Goal: Navigation & Orientation: Find specific page/section

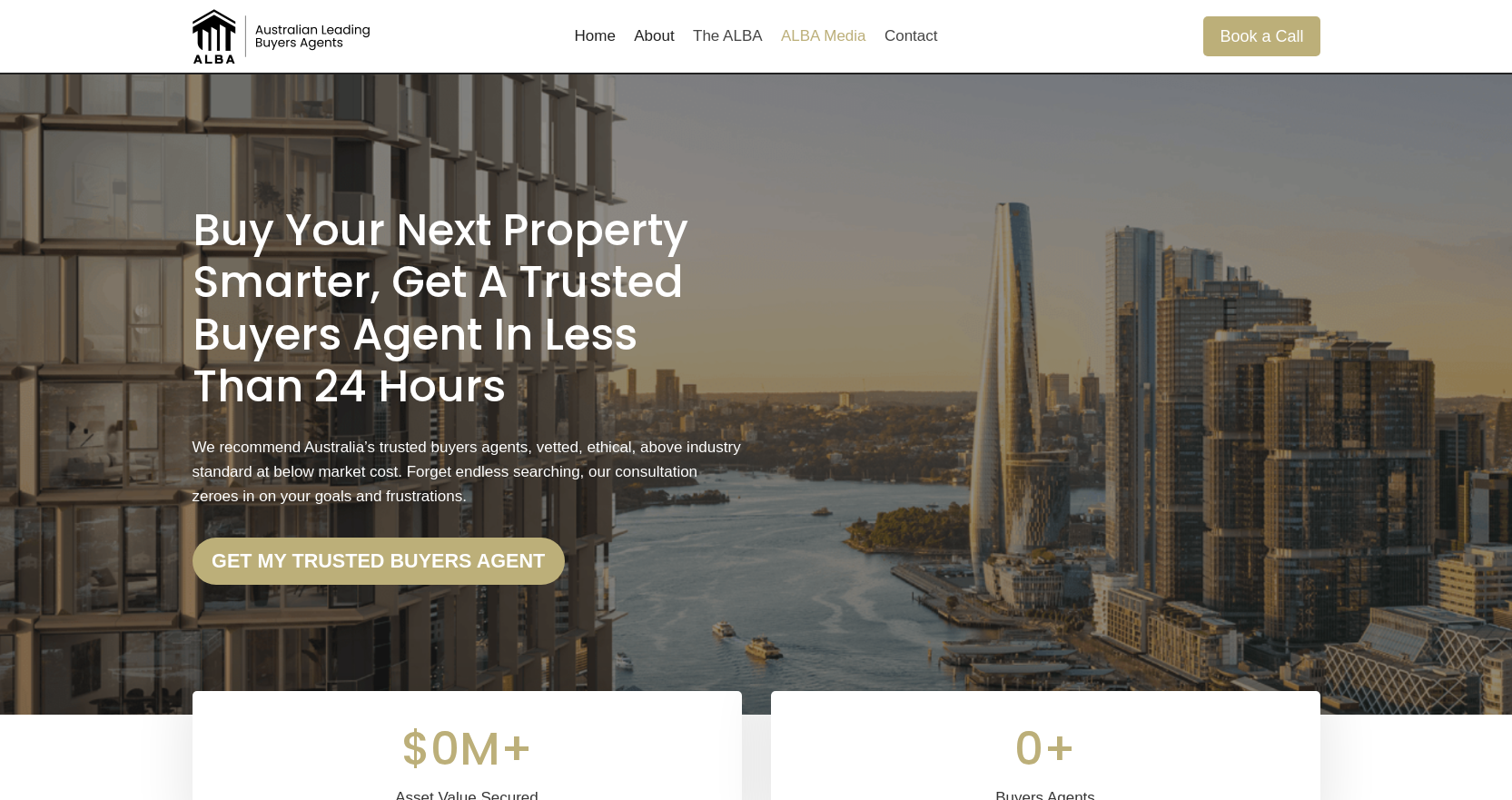
click at [844, 39] on link "ALBA Media" at bounding box center [823, 36] width 104 height 44
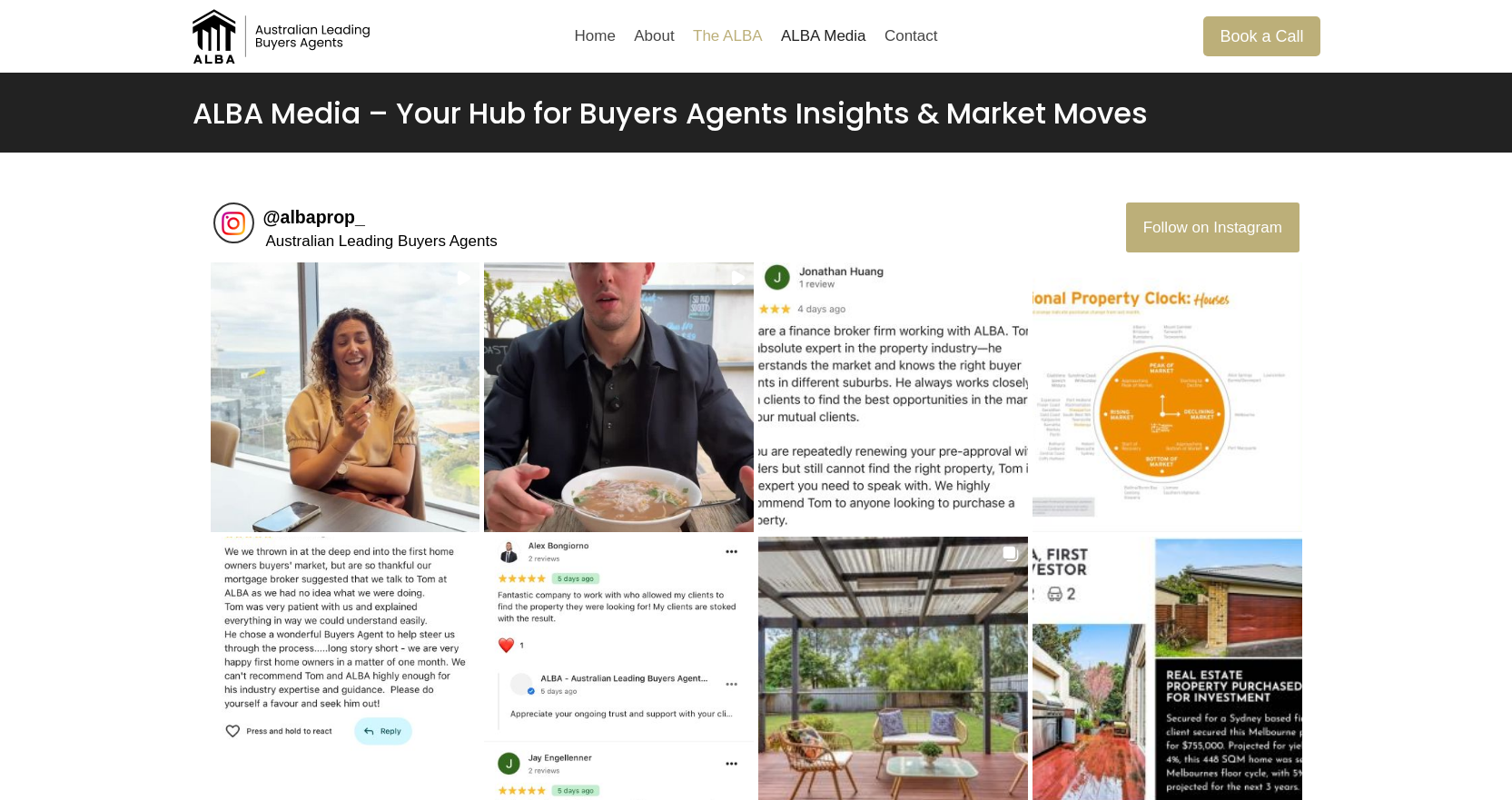
click at [739, 32] on link "The ALBA" at bounding box center [728, 36] width 88 height 44
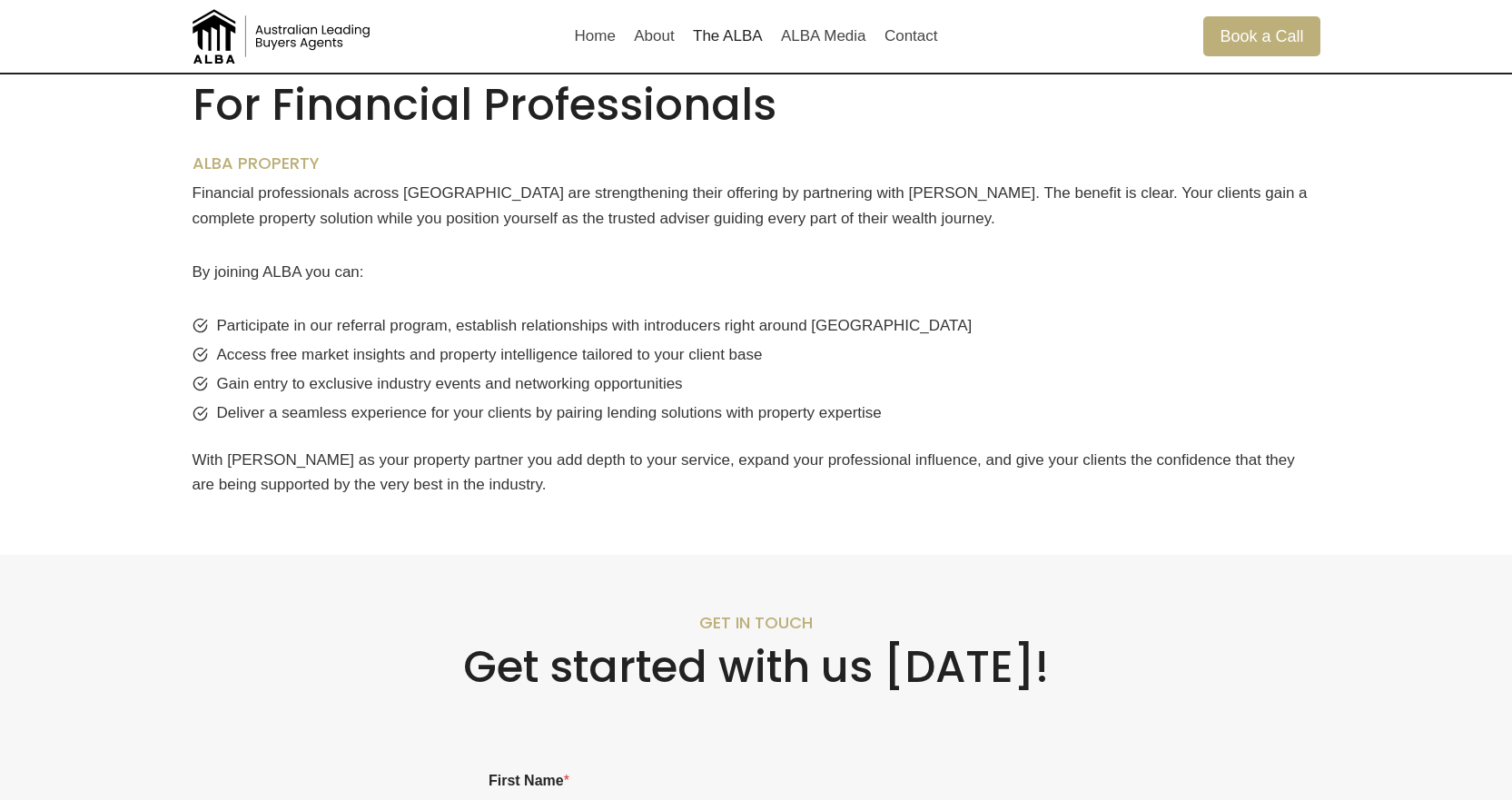
scroll to position [1210, 0]
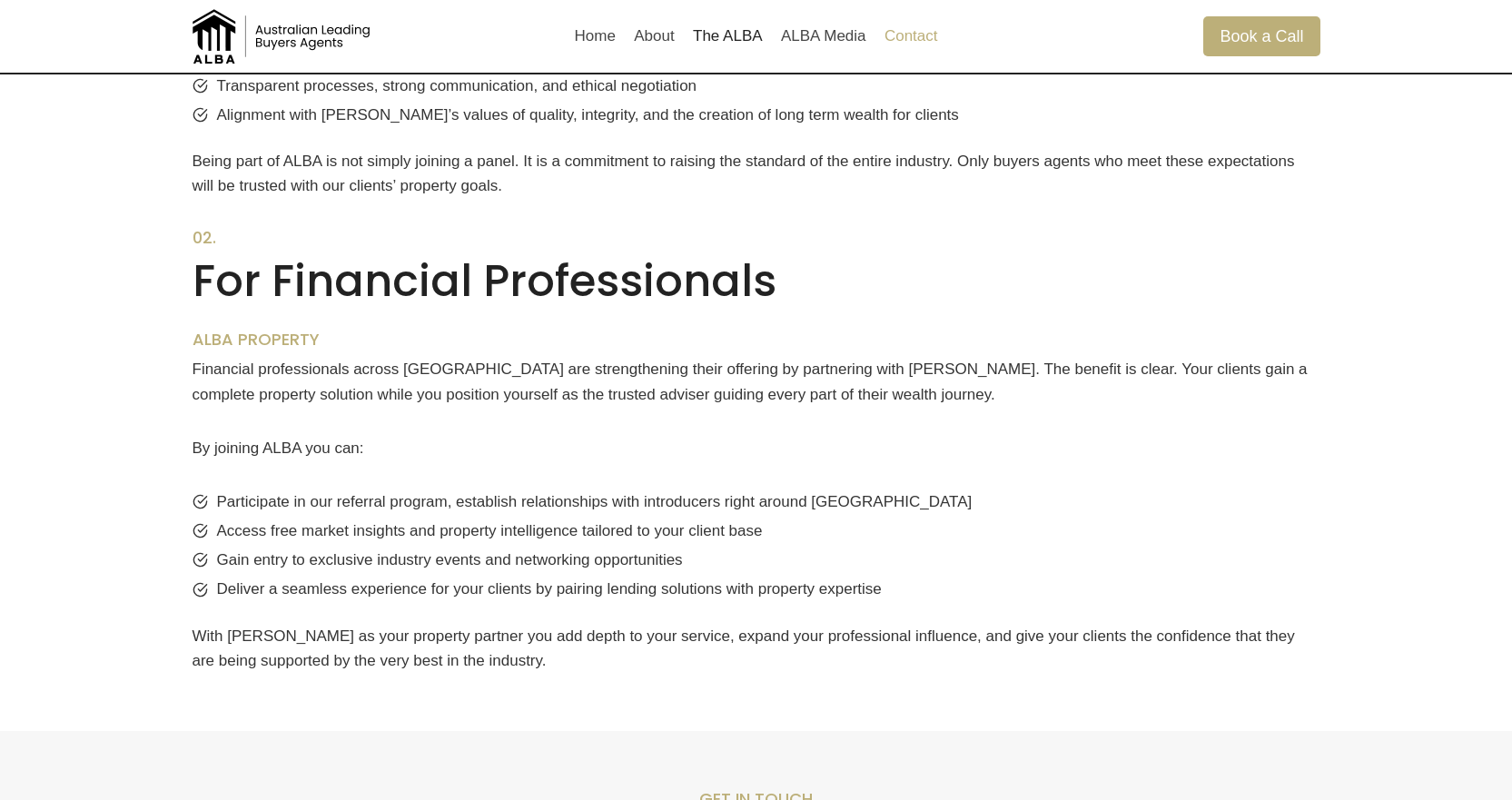
click at [920, 27] on link "Contact" at bounding box center [911, 36] width 72 height 44
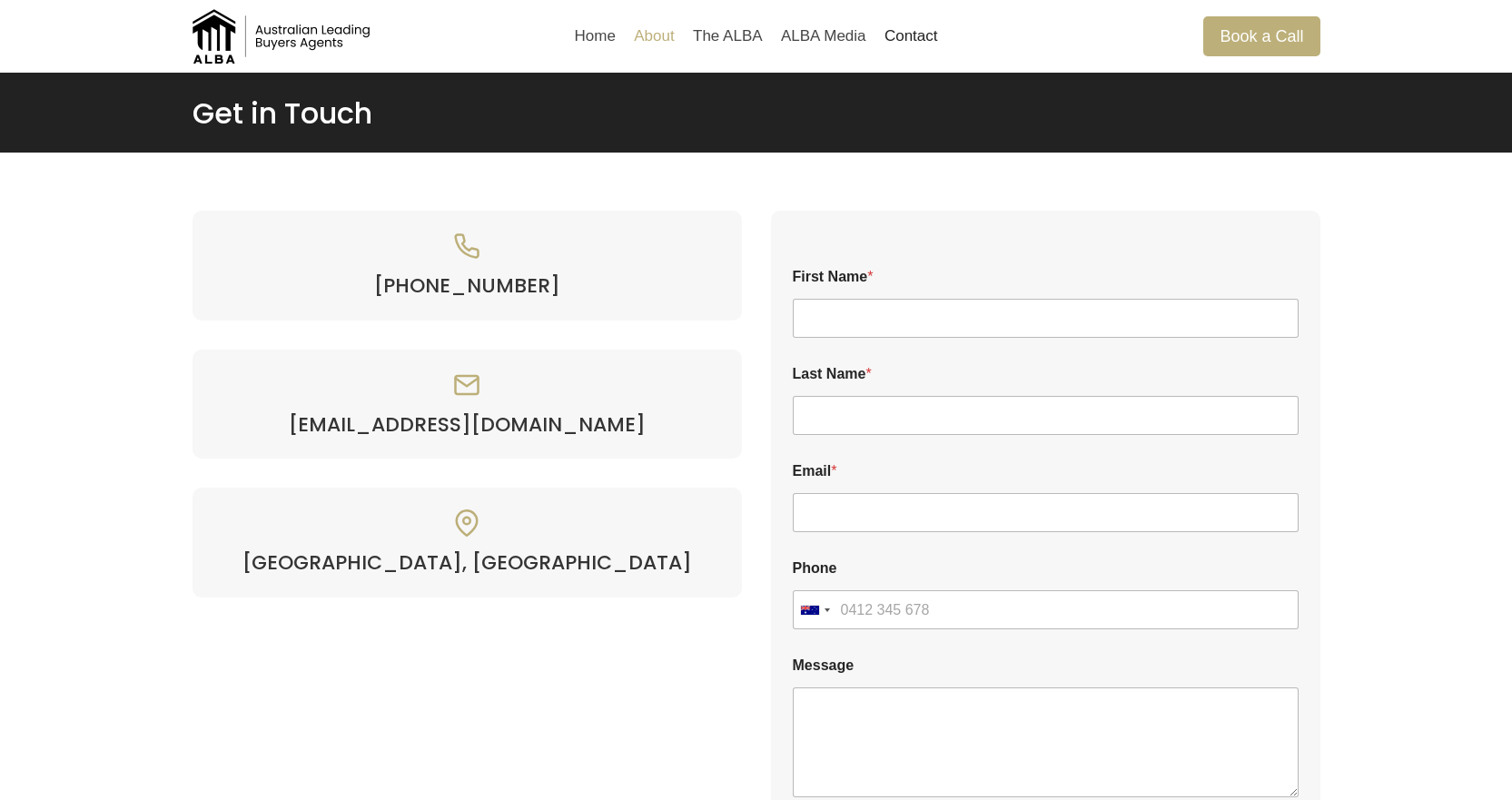
click at [643, 38] on link "About" at bounding box center [654, 36] width 59 height 44
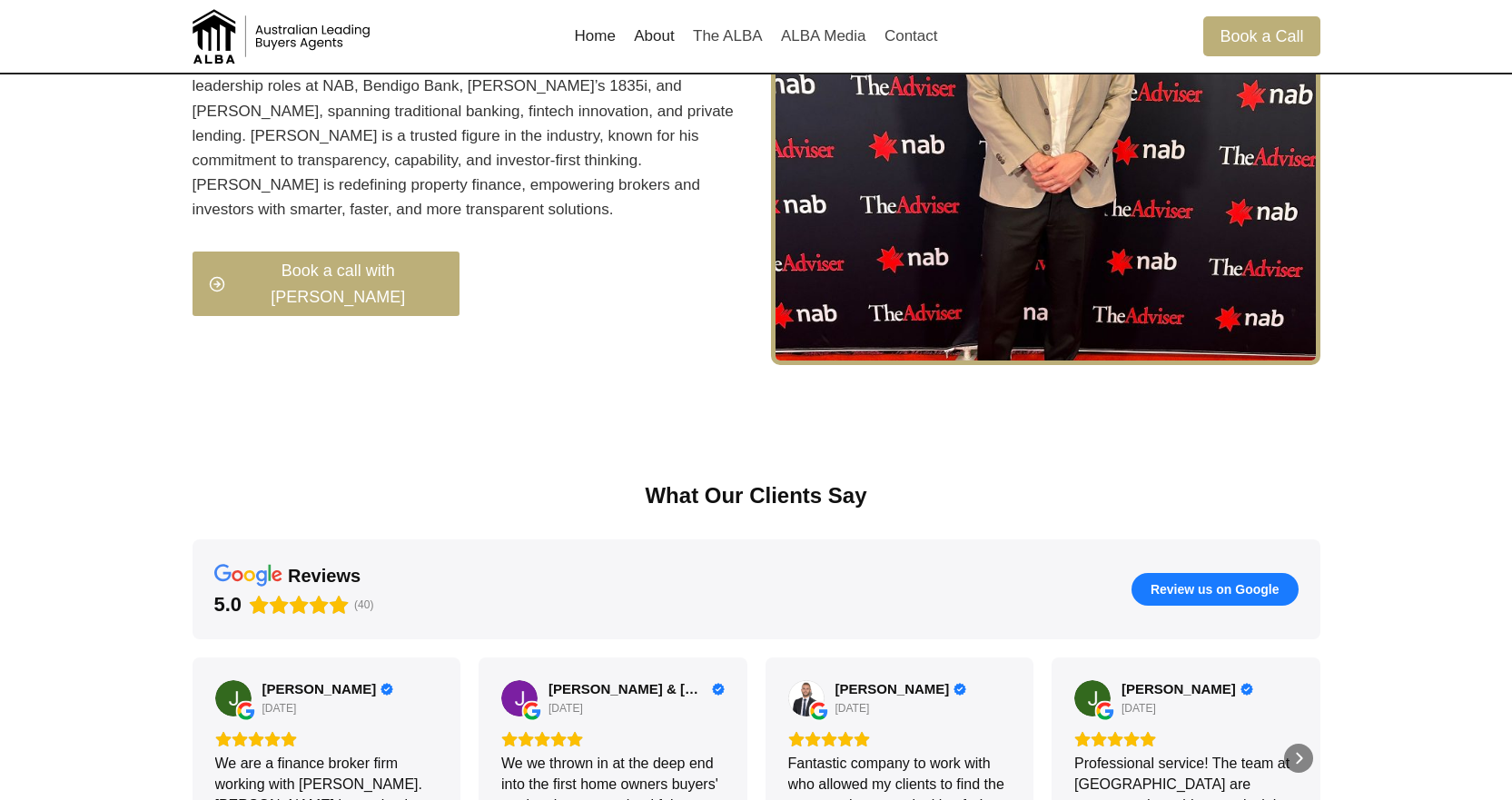
scroll to position [904, 0]
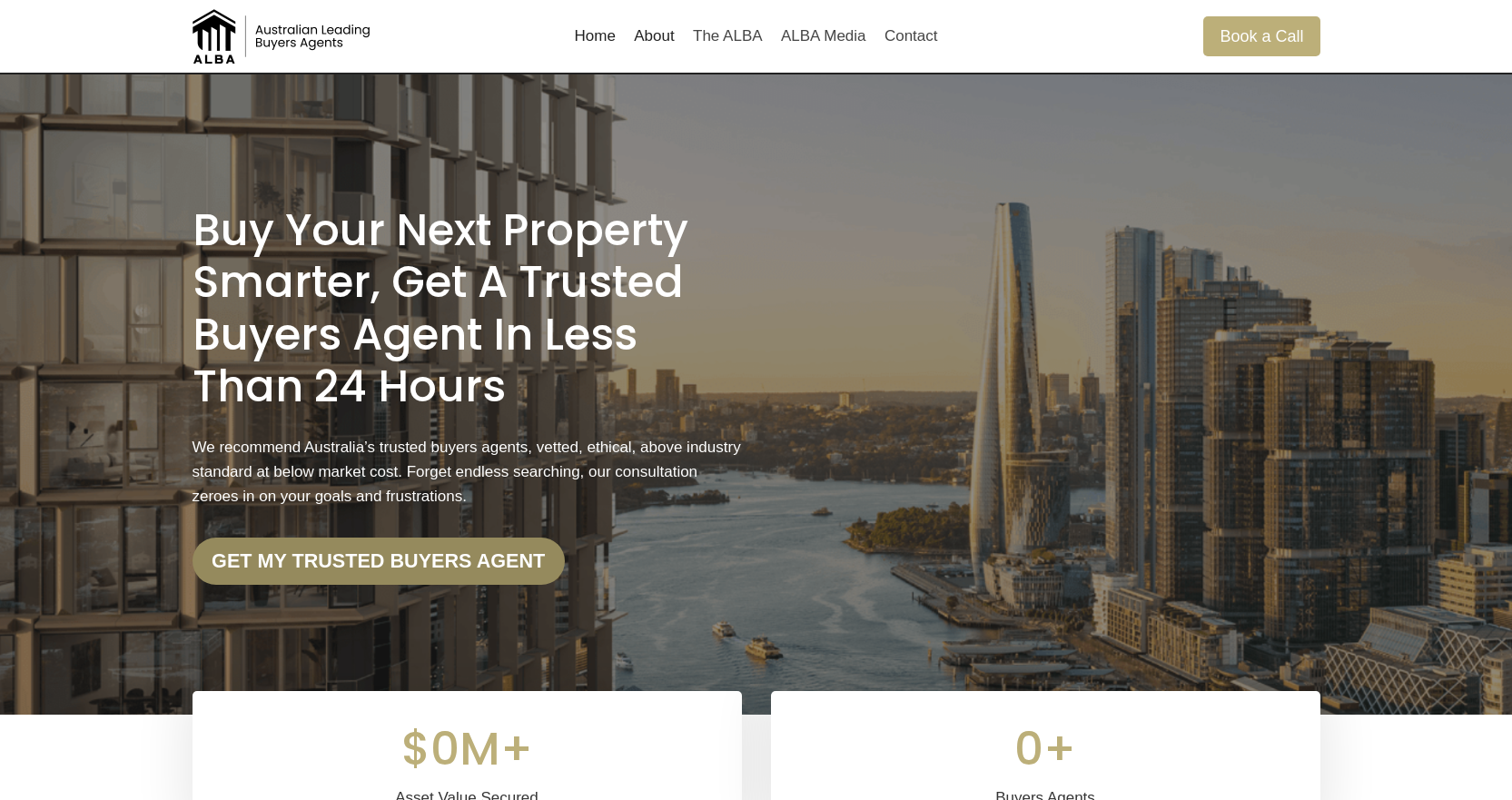
click at [440, 565] on strong "Get my trusted Buyers Agent" at bounding box center [378, 560] width 333 height 22
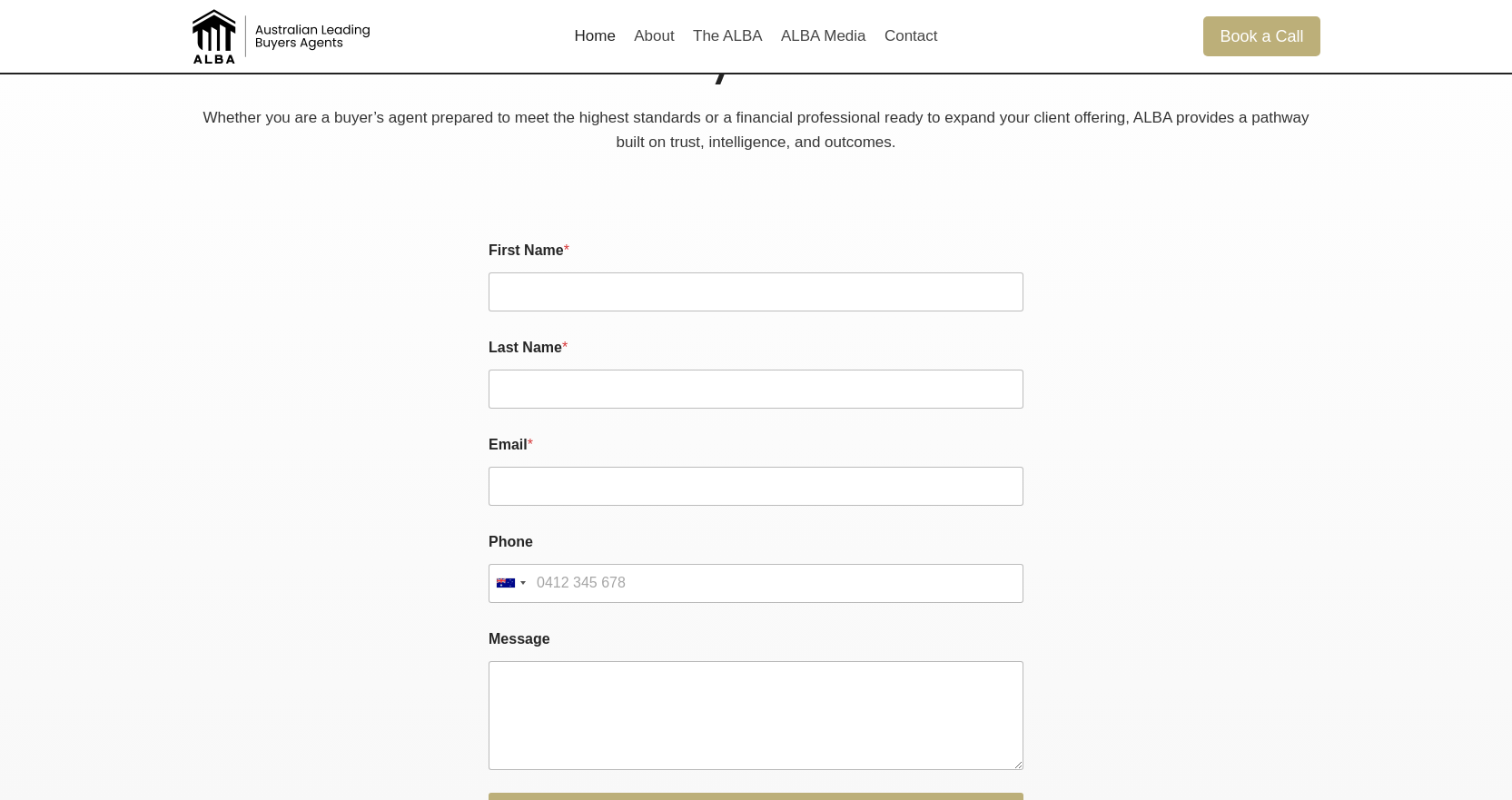
scroll to position [4370, 0]
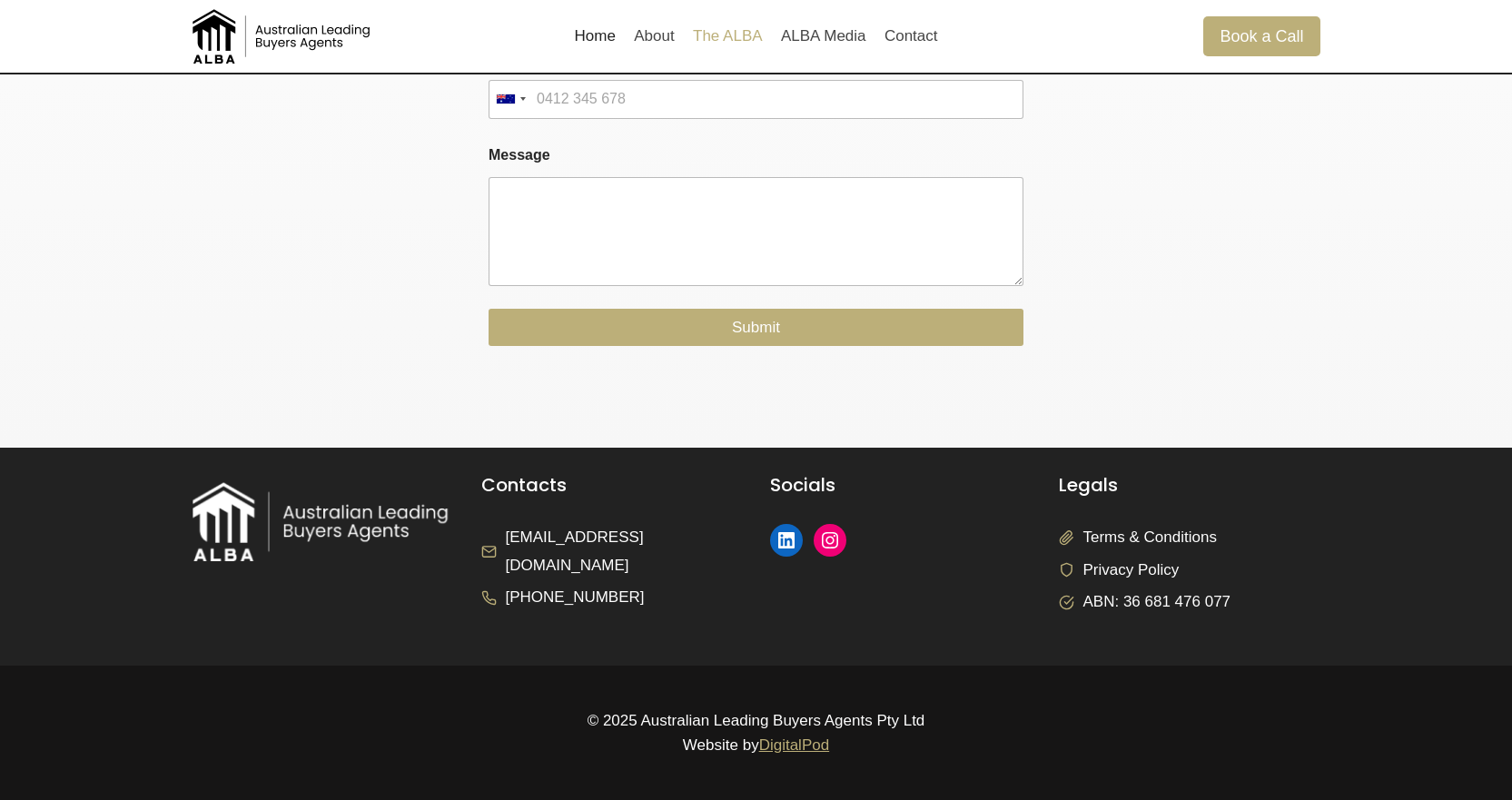
click at [739, 29] on link "The ALBA" at bounding box center [728, 36] width 88 height 44
